Goal: Transaction & Acquisition: Download file/media

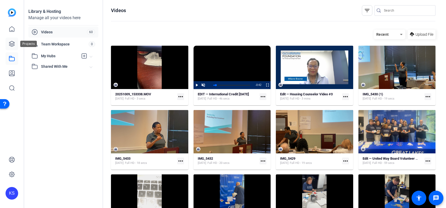
click at [11, 44] on icon at bounding box center [12, 44] width 6 height 6
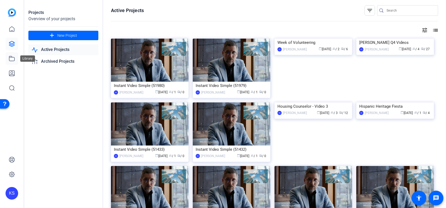
click at [13, 59] on icon at bounding box center [12, 59] width 6 height 6
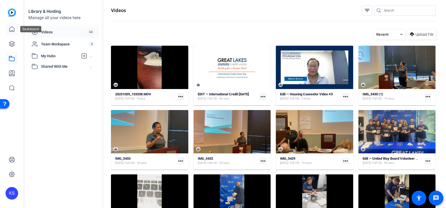
click at [11, 29] on icon at bounding box center [12, 29] width 6 height 6
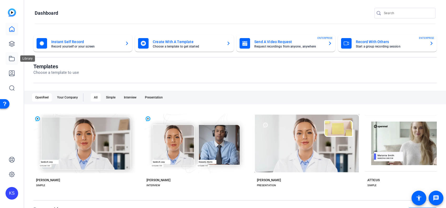
click at [11, 59] on icon at bounding box center [12, 59] width 6 height 6
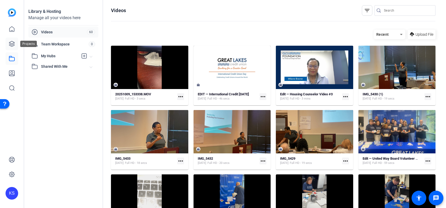
click at [13, 43] on icon at bounding box center [11, 43] width 5 height 5
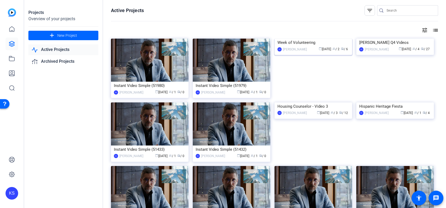
click at [302, 39] on img at bounding box center [314, 39] width 78 height 0
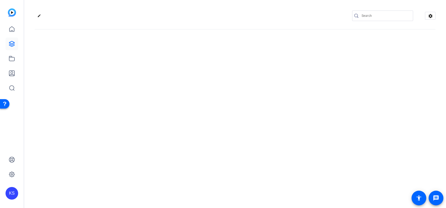
click at [302, 62] on div "edit settings" at bounding box center [235, 104] width 422 height 208
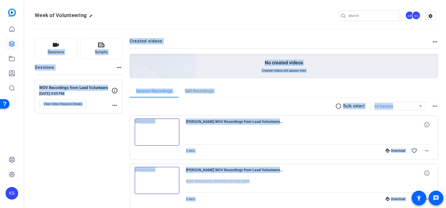
click at [219, 139] on div at bounding box center [310, 137] width 248 height 13
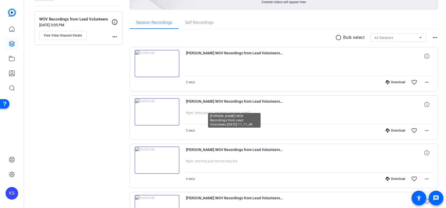
scroll to position [69, 0]
click at [157, 109] on img at bounding box center [157, 111] width 45 height 27
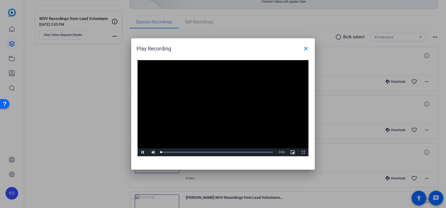
click at [216, 103] on video "Video Player" at bounding box center [223, 108] width 171 height 96
click at [143, 153] on span "Video Player" at bounding box center [143, 153] width 11 height 0
click at [307, 48] on mat-icon "close" at bounding box center [306, 49] width 6 height 6
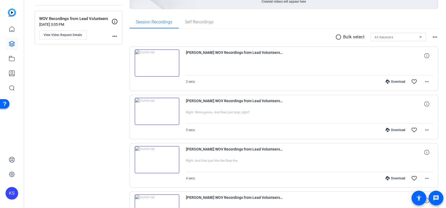
click at [159, 61] on img at bounding box center [157, 62] width 45 height 27
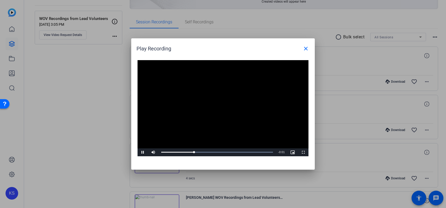
click at [214, 105] on video "Video Player" at bounding box center [223, 108] width 171 height 96
click at [305, 48] on mat-icon "close" at bounding box center [306, 49] width 6 height 6
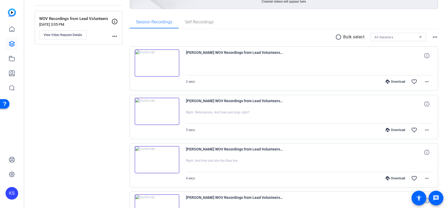
click at [151, 160] on img at bounding box center [157, 159] width 45 height 27
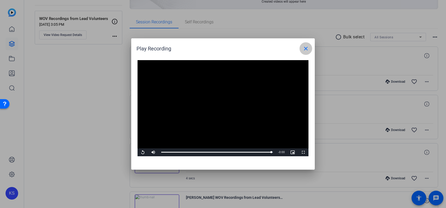
click at [306, 48] on mat-icon "close" at bounding box center [306, 49] width 6 height 6
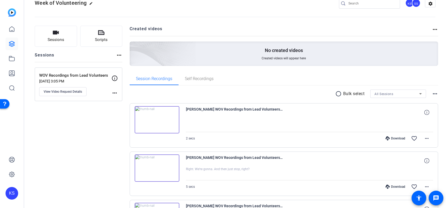
scroll to position [0, 0]
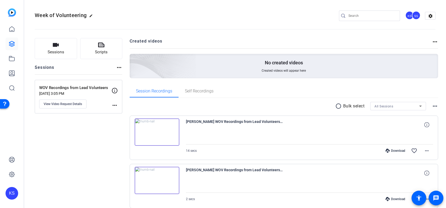
click at [157, 132] on img at bounding box center [157, 132] width 45 height 27
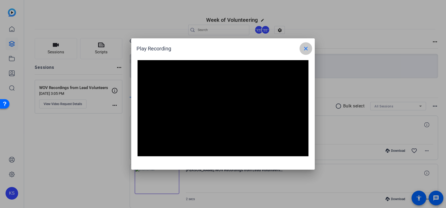
click at [307, 50] on mat-icon "close" at bounding box center [306, 49] width 6 height 6
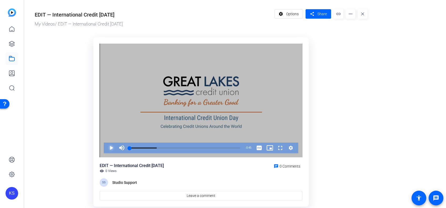
click at [106, 147] on span "Video Player" at bounding box center [106, 148] width 0 height 11
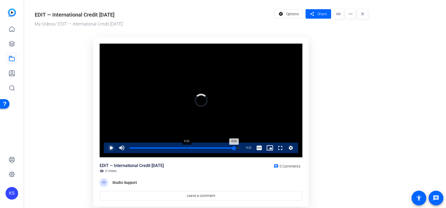
click at [186, 148] on div "Loaded : 100.00% 0:23 0:23" at bounding box center [185, 148] width 111 height 1
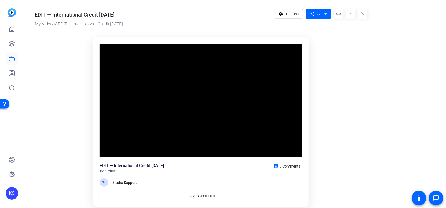
click at [403, 82] on or-hosting-video-details "EDIT — International Credit Union Day My Videos / EDIT — International Credit U…" at bounding box center [233, 107] width 419 height 214
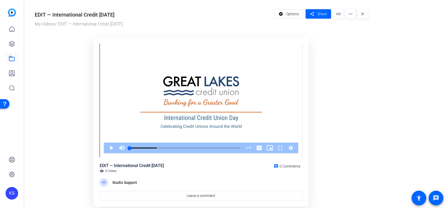
click at [352, 14] on mat-icon "more_horiz" at bounding box center [350, 13] width 9 height 9
click at [354, 36] on span "Download" at bounding box center [360, 36] width 21 height 6
